Goal: Task Accomplishment & Management: Use online tool/utility

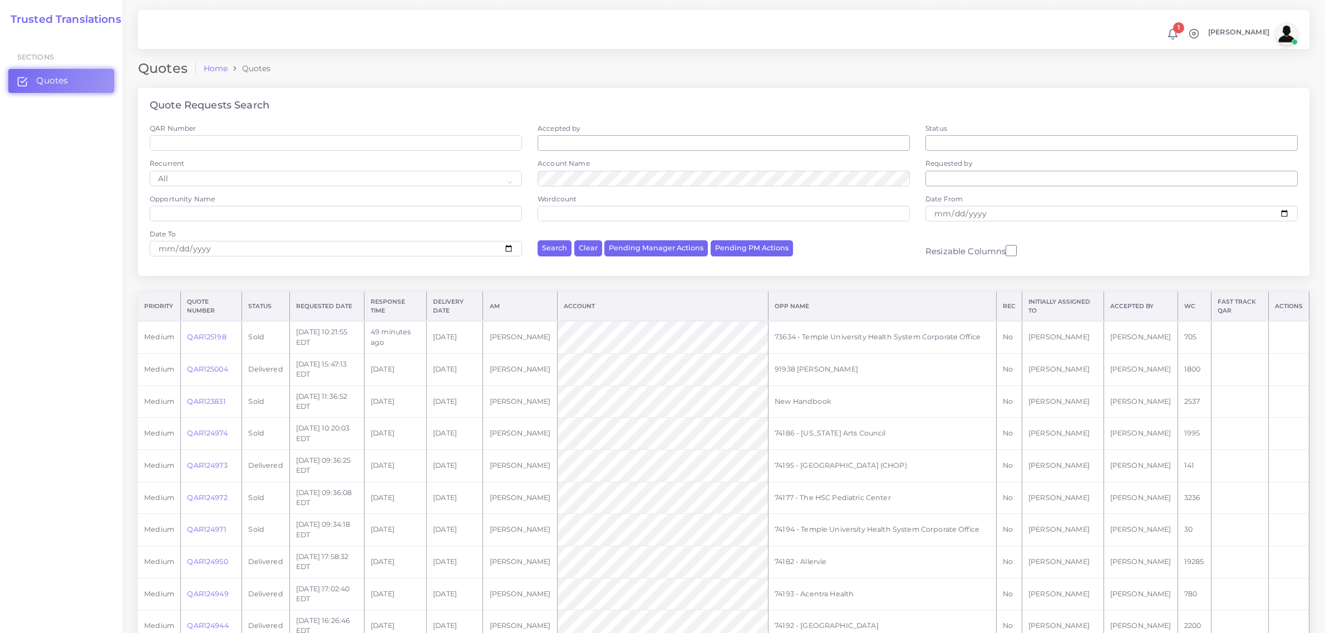
scroll to position [26, 0]
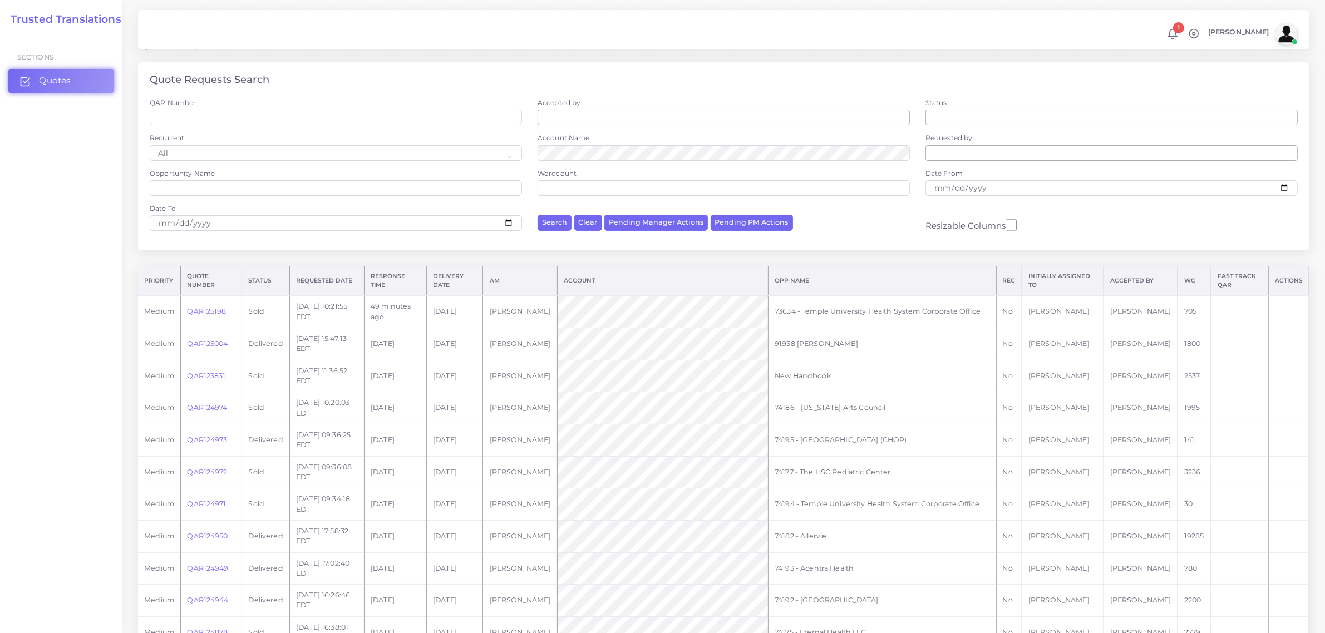
click at [64, 86] on span "Quotes" at bounding box center [55, 81] width 32 height 12
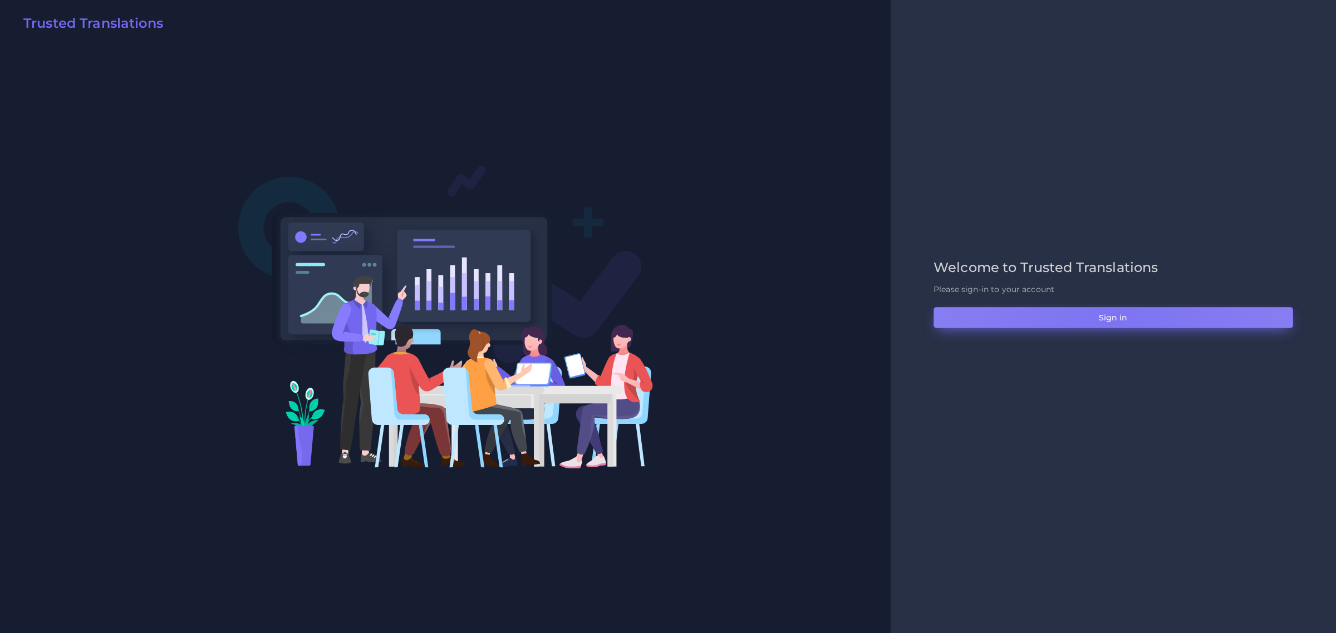
click at [1114, 322] on button "Sign in" at bounding box center [1112, 317] width 359 height 21
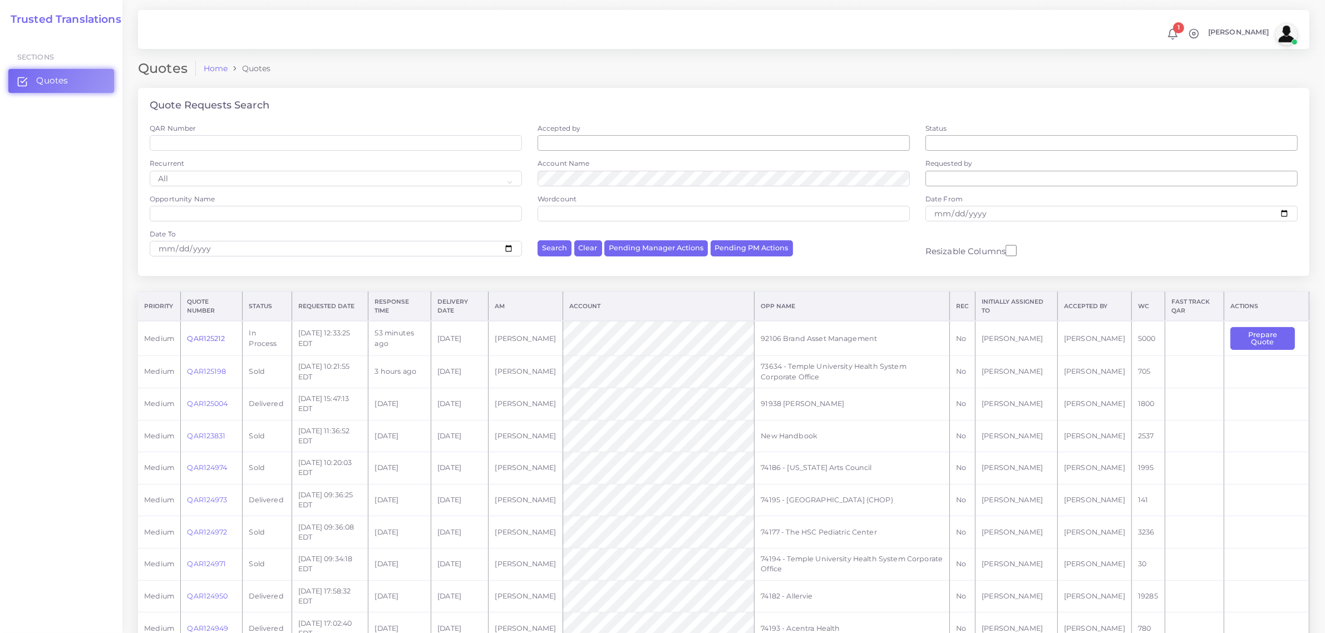
click at [204, 336] on link "QAR125212" at bounding box center [206, 338] width 38 height 8
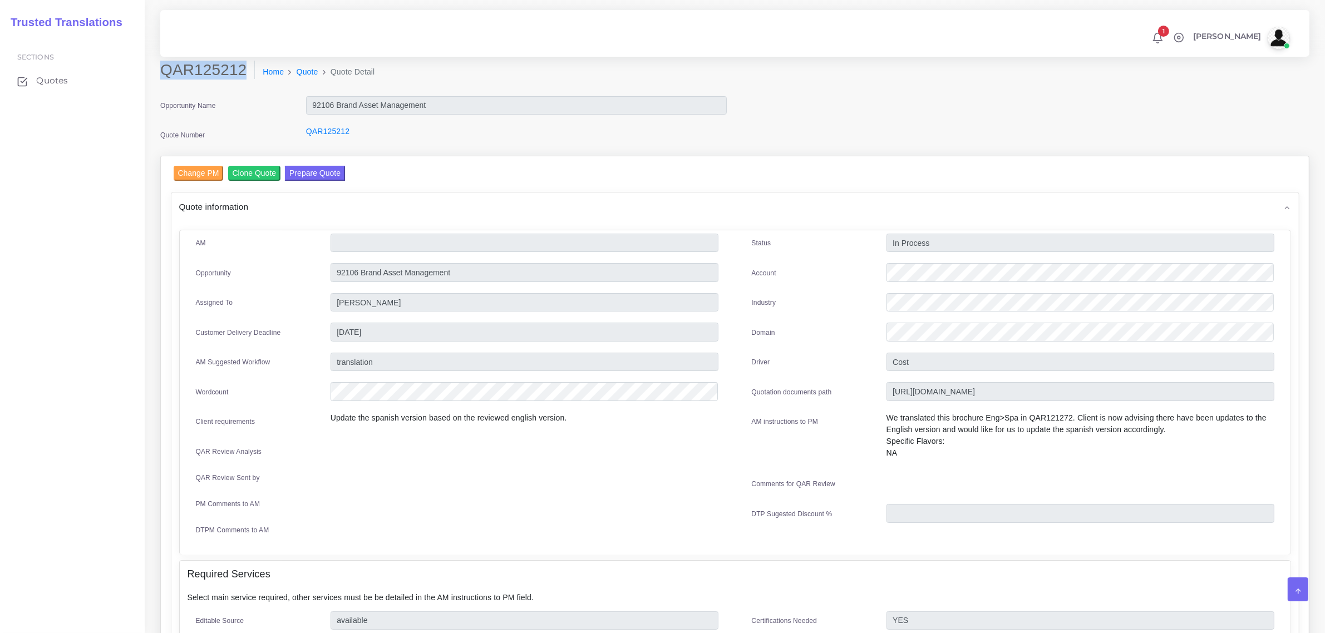
drag, startPoint x: 163, startPoint y: 71, endPoint x: 238, endPoint y: 70, distance: 75.1
click at [238, 70] on h2 "QAR125212" at bounding box center [207, 70] width 95 height 19
copy h2 "QAR125212"
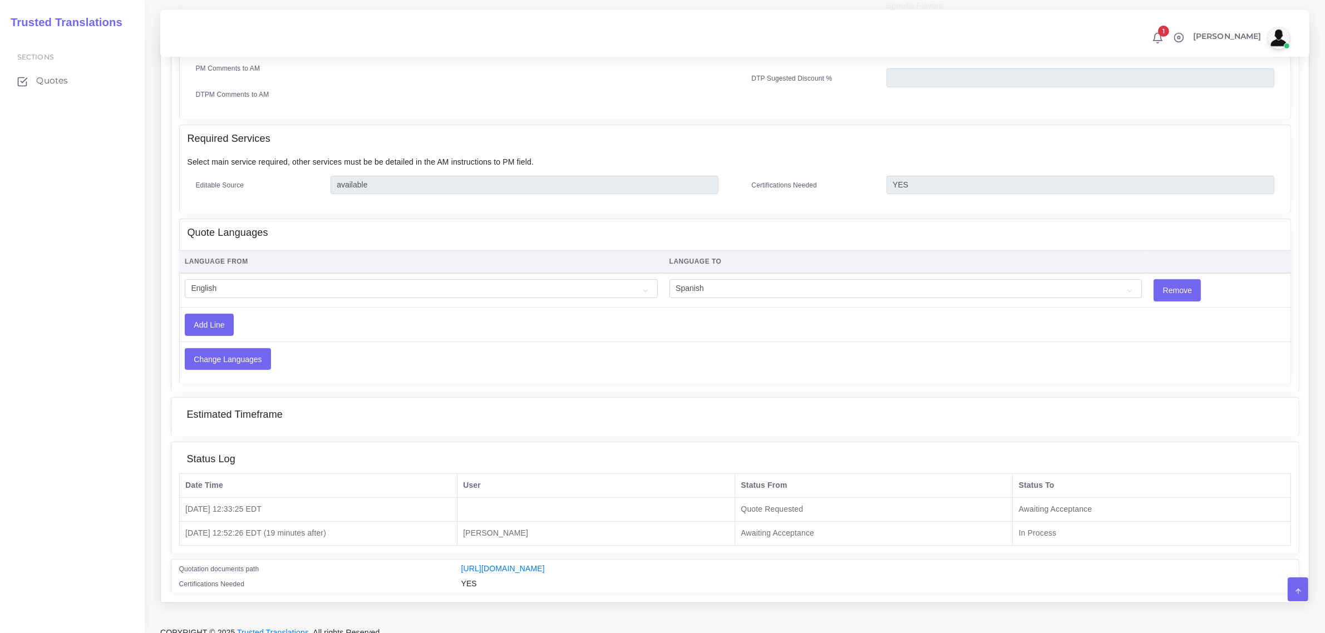
scroll to position [441, 0]
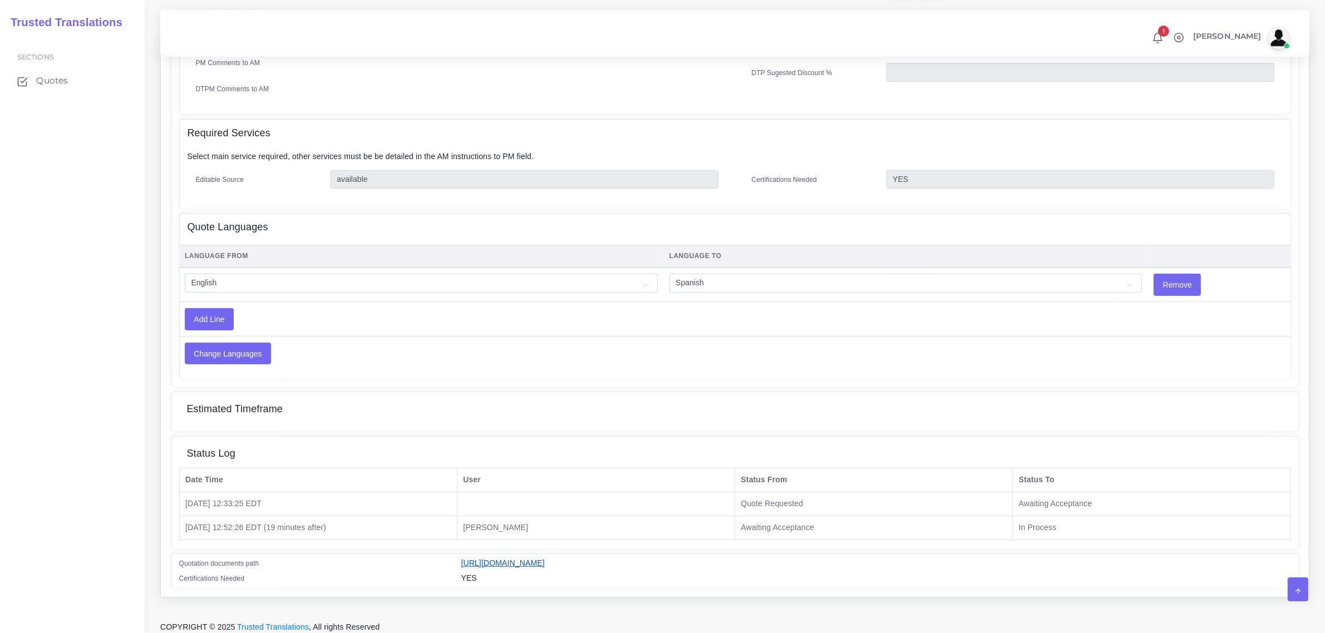
click at [545, 559] on link "[URL][DOMAIN_NAME]" at bounding box center [502, 563] width 83 height 9
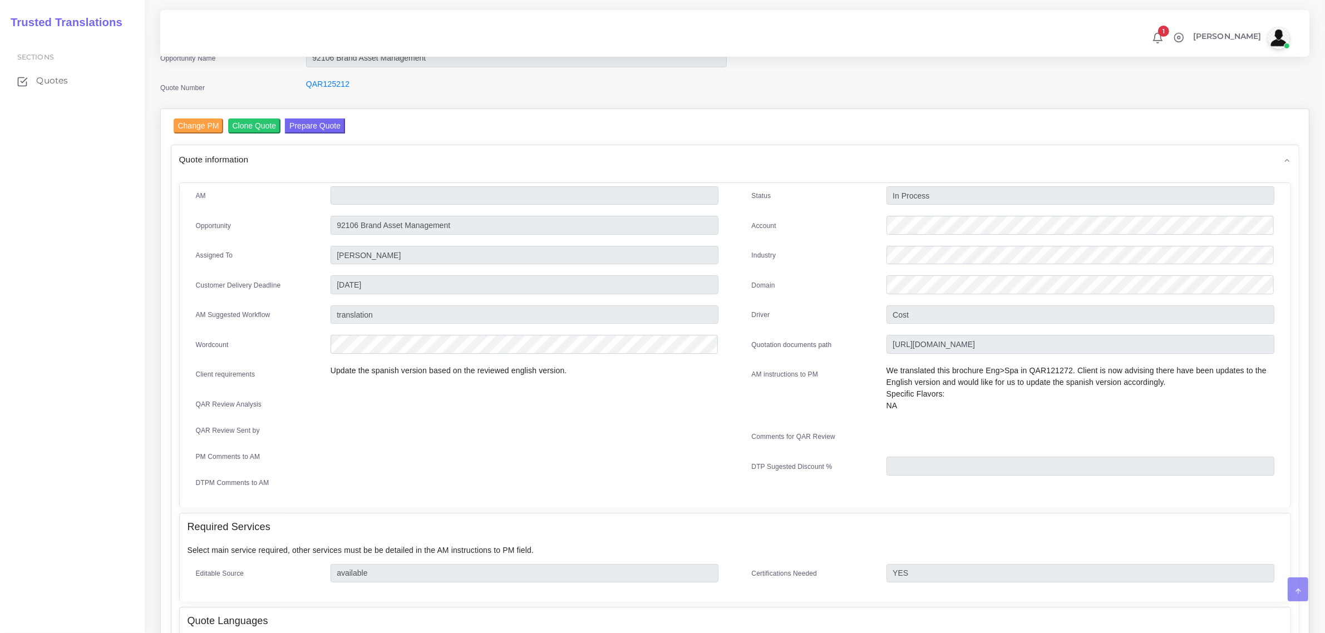
scroll to position [24, 0]
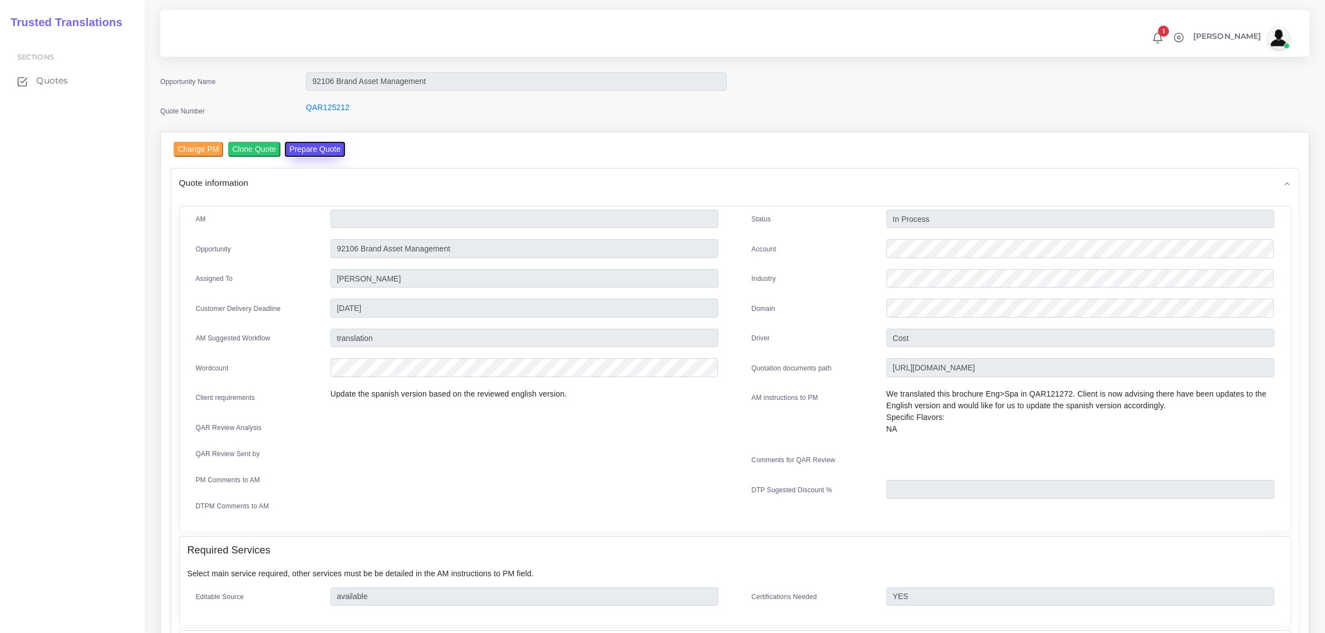
click at [302, 148] on button "Prepare Quote" at bounding box center [315, 149] width 60 height 15
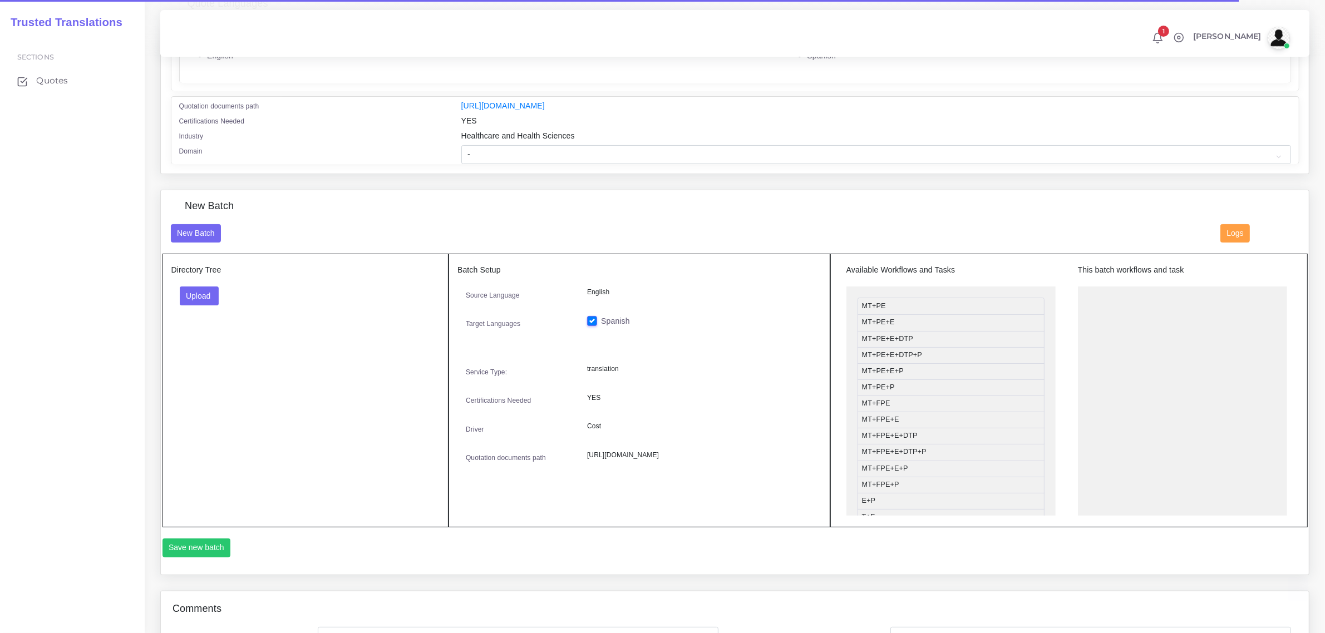
scroll to position [278, 0]
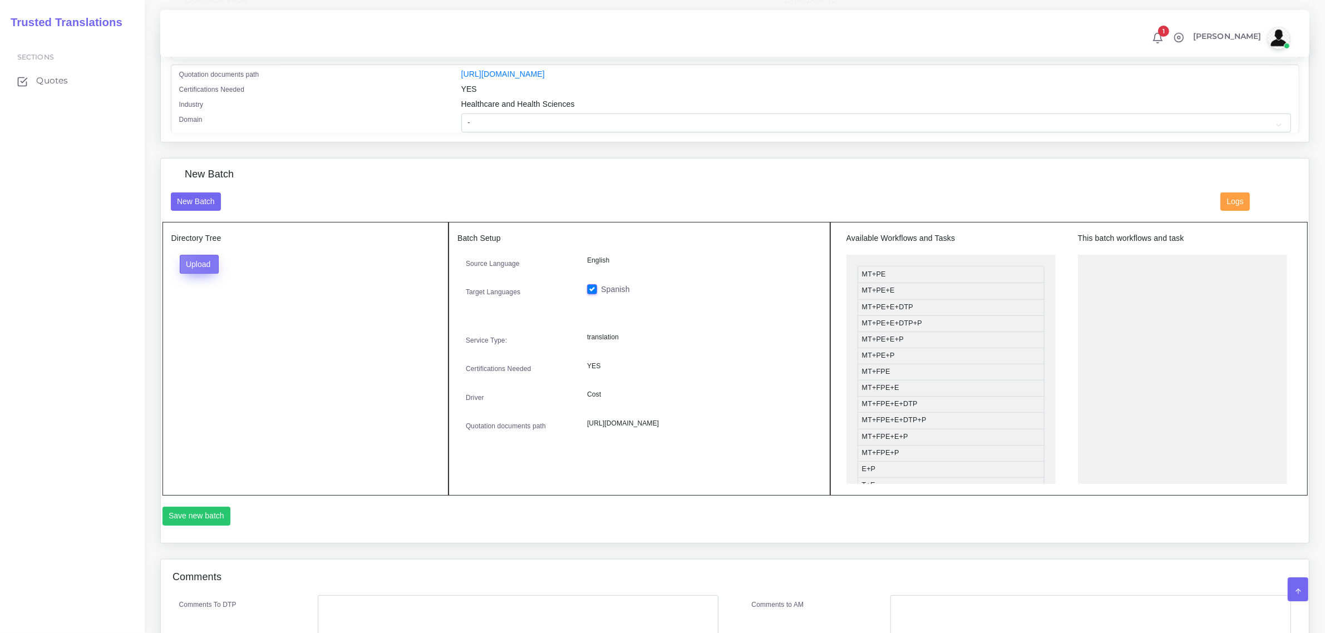
click at [209, 260] on button "Upload" at bounding box center [200, 264] width 40 height 19
click at [196, 304] on label "Files" at bounding box center [218, 306] width 77 height 14
drag, startPoint x: 927, startPoint y: 416, endPoint x: 1153, endPoint y: 260, distance: 274.8
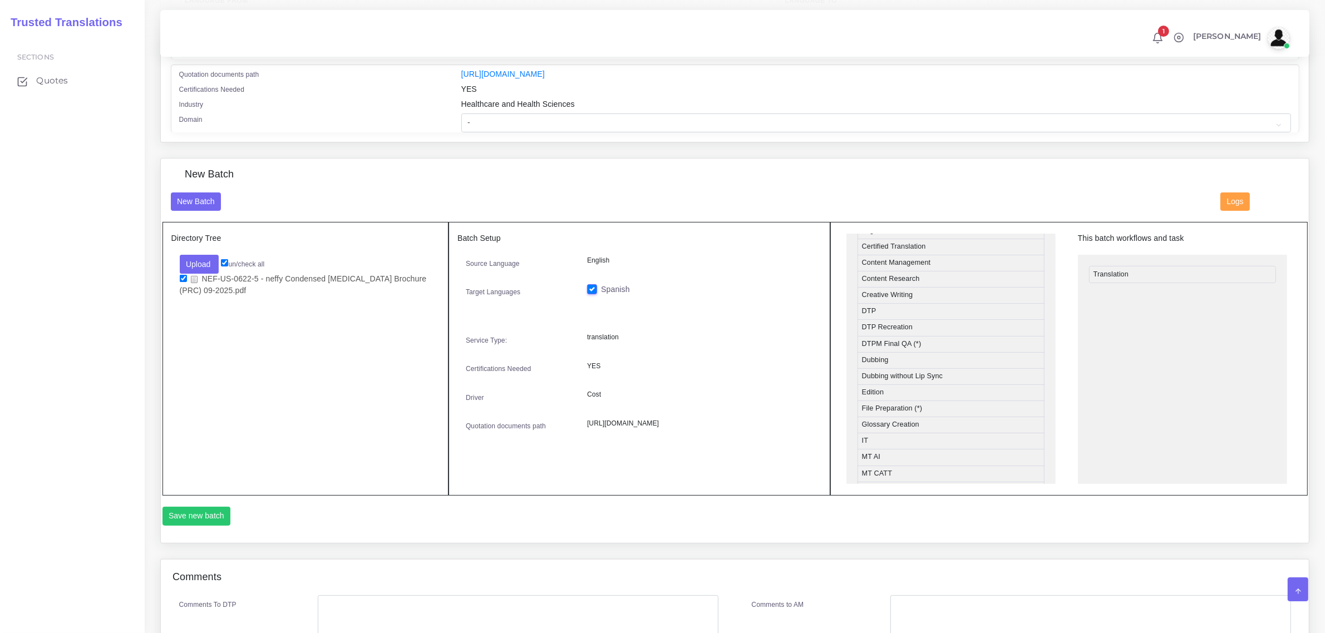
scroll to position [340, 0]
drag, startPoint x: 897, startPoint y: 326, endPoint x: 1135, endPoint y: 290, distance: 240.8
click at [196, 510] on button "Save new batch" at bounding box center [196, 516] width 68 height 19
